Goal: Task Accomplishment & Management: Manage account settings

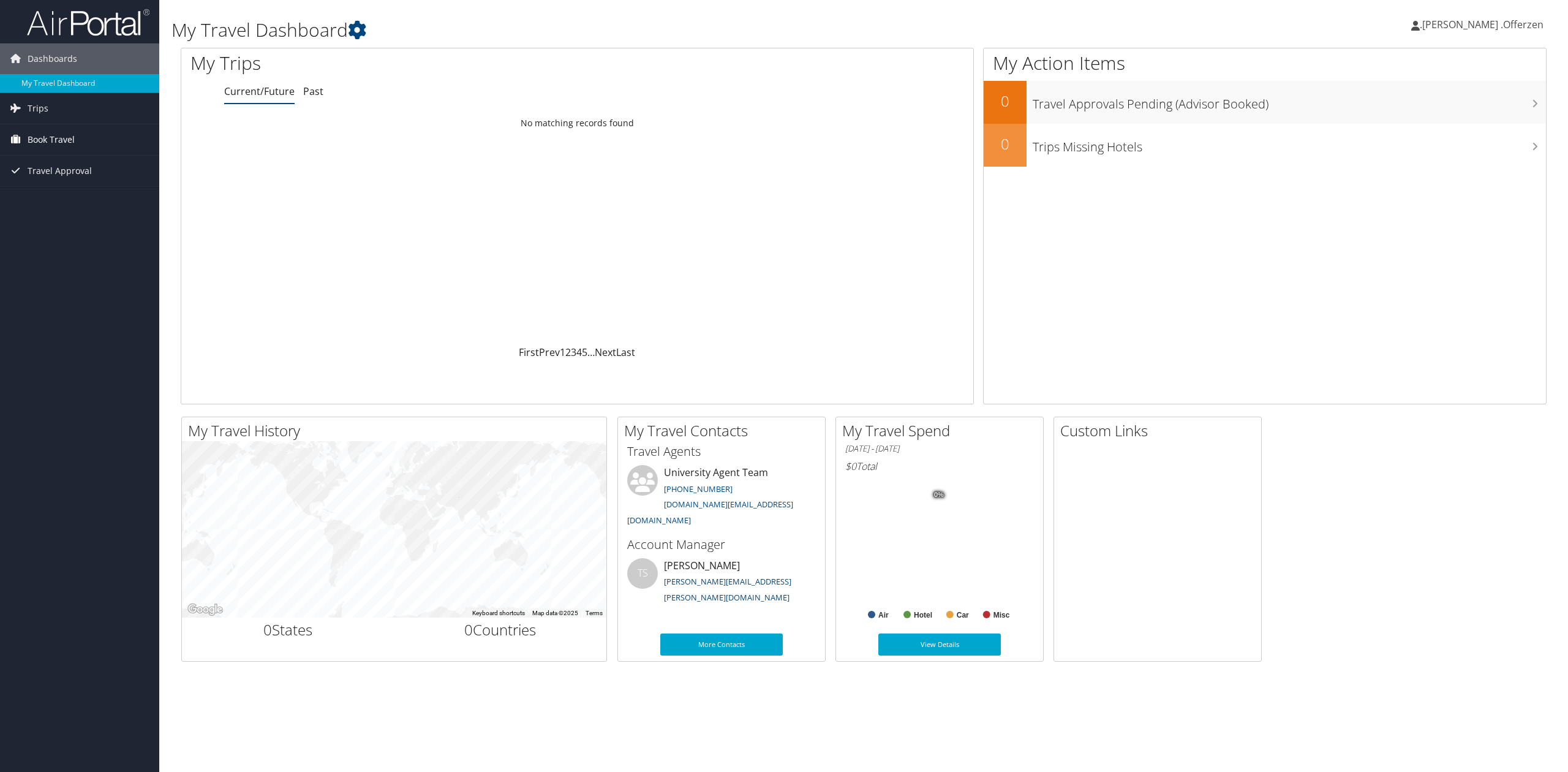
click at [64, 133] on span "Book Travel" at bounding box center [51, 139] width 47 height 31
click at [89, 196] on link "Book/Manage Online Trips" at bounding box center [80, 201] width 160 height 18
drag, startPoint x: 1498, startPoint y: 24, endPoint x: 1490, endPoint y: 44, distance: 21.5
click at [1498, 24] on span ".[PERSON_NAME] .Offerzen" at bounding box center [1481, 24] width 124 height 13
click at [1429, 197] on link "Sign Out" at bounding box center [1474, 200] width 137 height 21
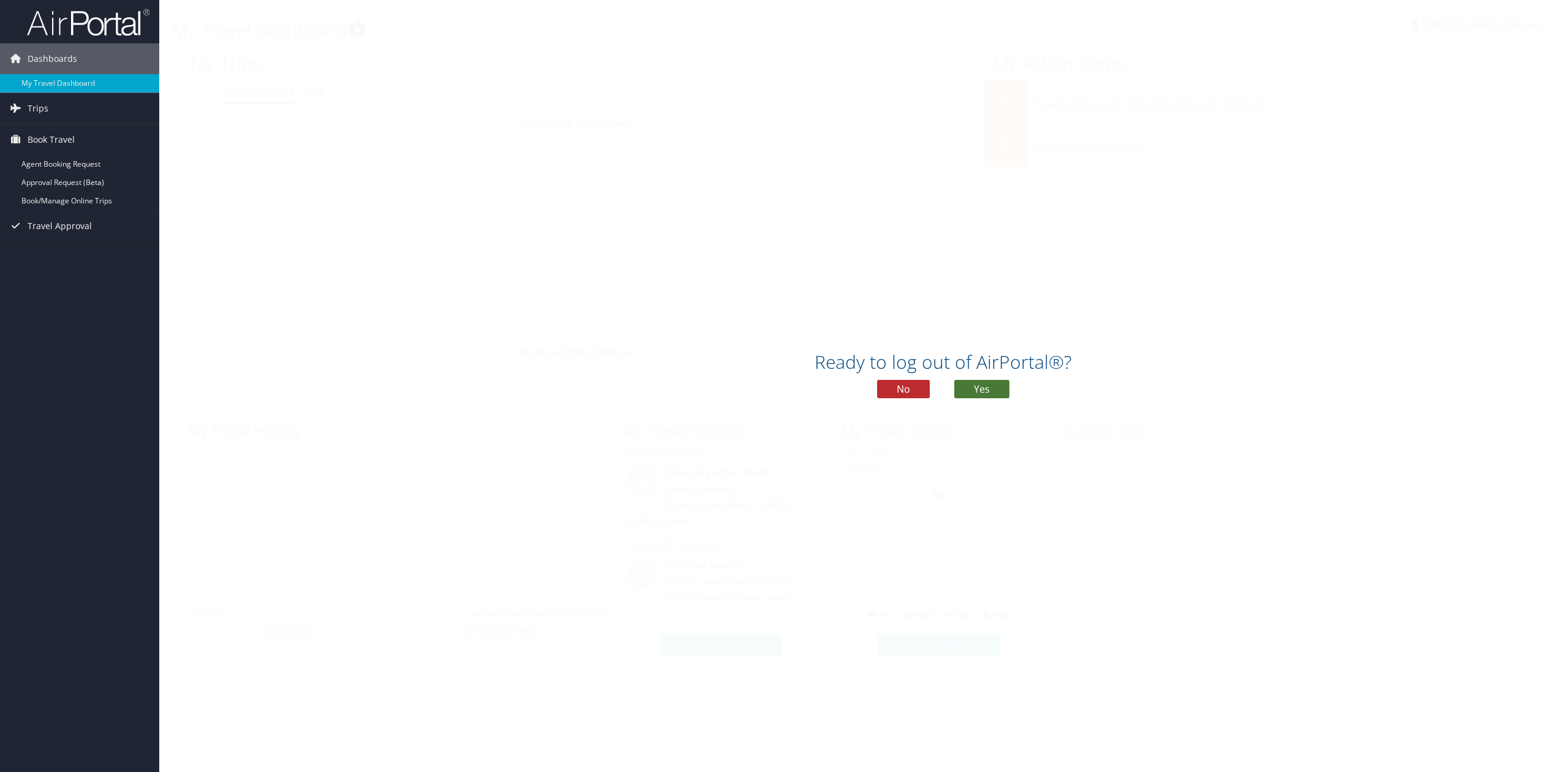
click at [1000, 391] on button "Yes" at bounding box center [981, 389] width 55 height 18
